Goal: Navigation & Orientation: Go to known website

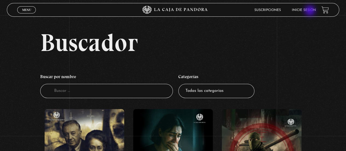
click at [310, 10] on link "Inicie sesión" at bounding box center [304, 9] width 24 height 3
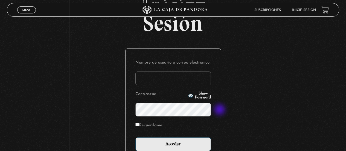
scroll to position [82, 0]
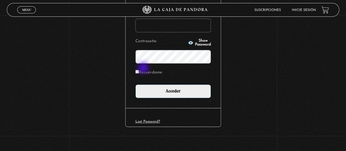
type input "johaliz0191@gmail.com"
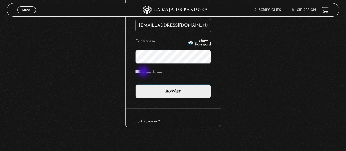
click at [144, 72] on label "Recuérdame" at bounding box center [148, 72] width 27 height 8
click at [139, 72] on input "Recuérdame" at bounding box center [137, 72] width 4 height 4
checkbox input "true"
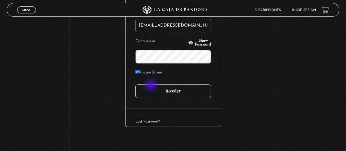
click at [155, 90] on input "Acceder" at bounding box center [172, 91] width 75 height 14
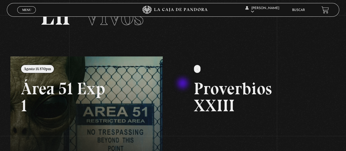
scroll to position [55, 0]
